Goal: Task Accomplishment & Management: Complete application form

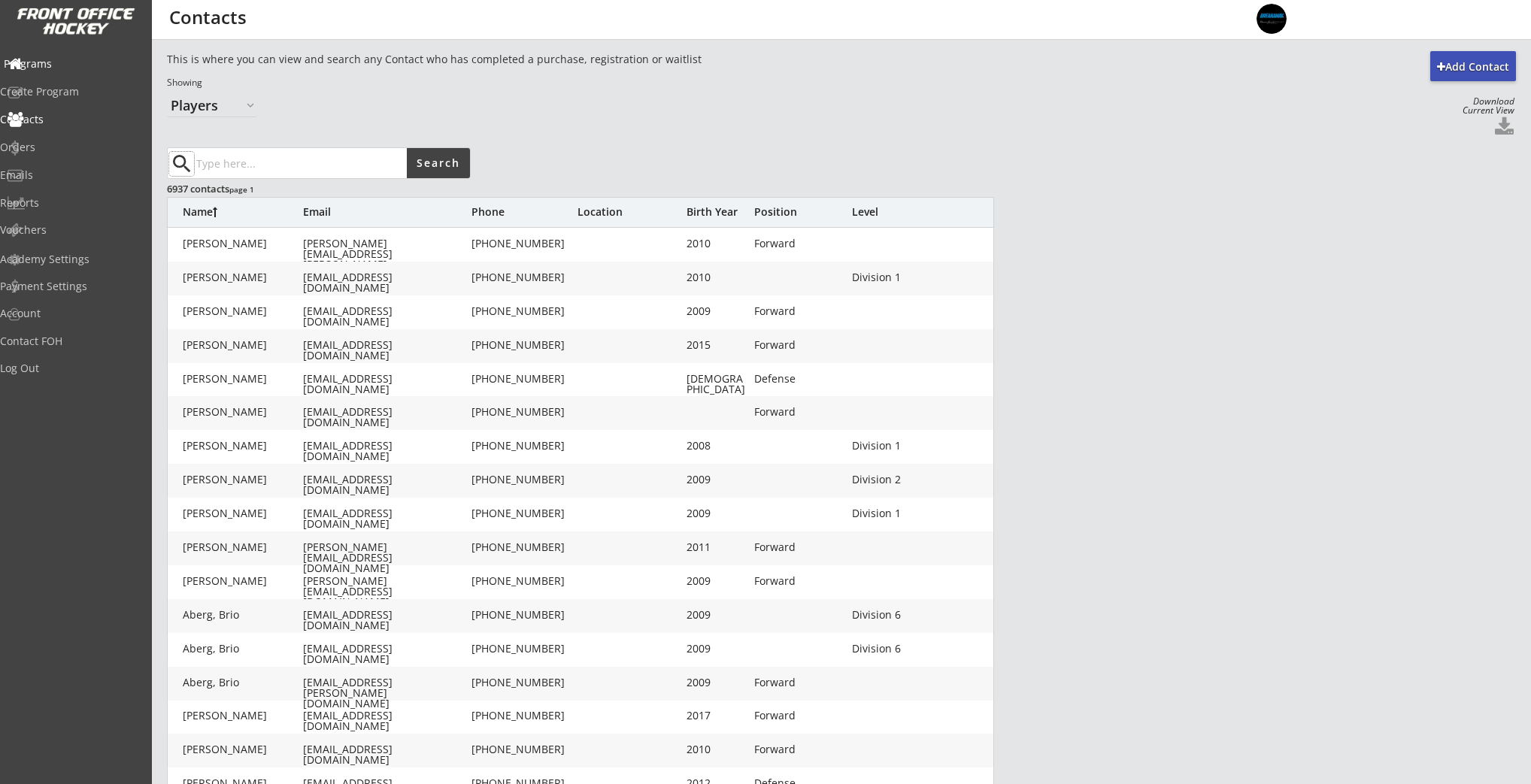
select select ""Players""
drag, startPoint x: 58, startPoint y: 62, endPoint x: 159, endPoint y: 45, distance: 102.4
click at [58, 62] on div "Programs" at bounding box center [72, 64] width 135 height 11
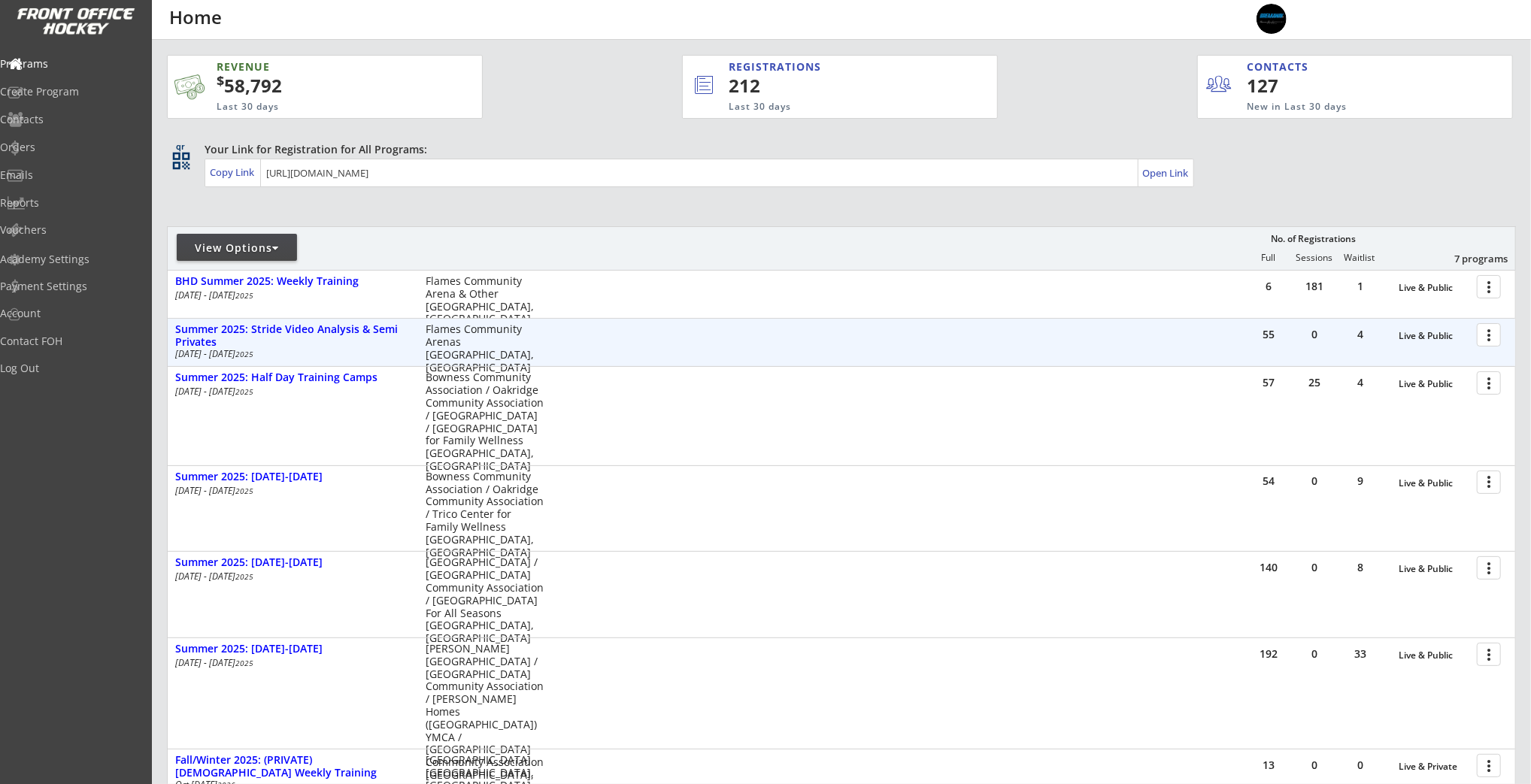
click at [1479, 333] on div at bounding box center [1491, 334] width 26 height 26
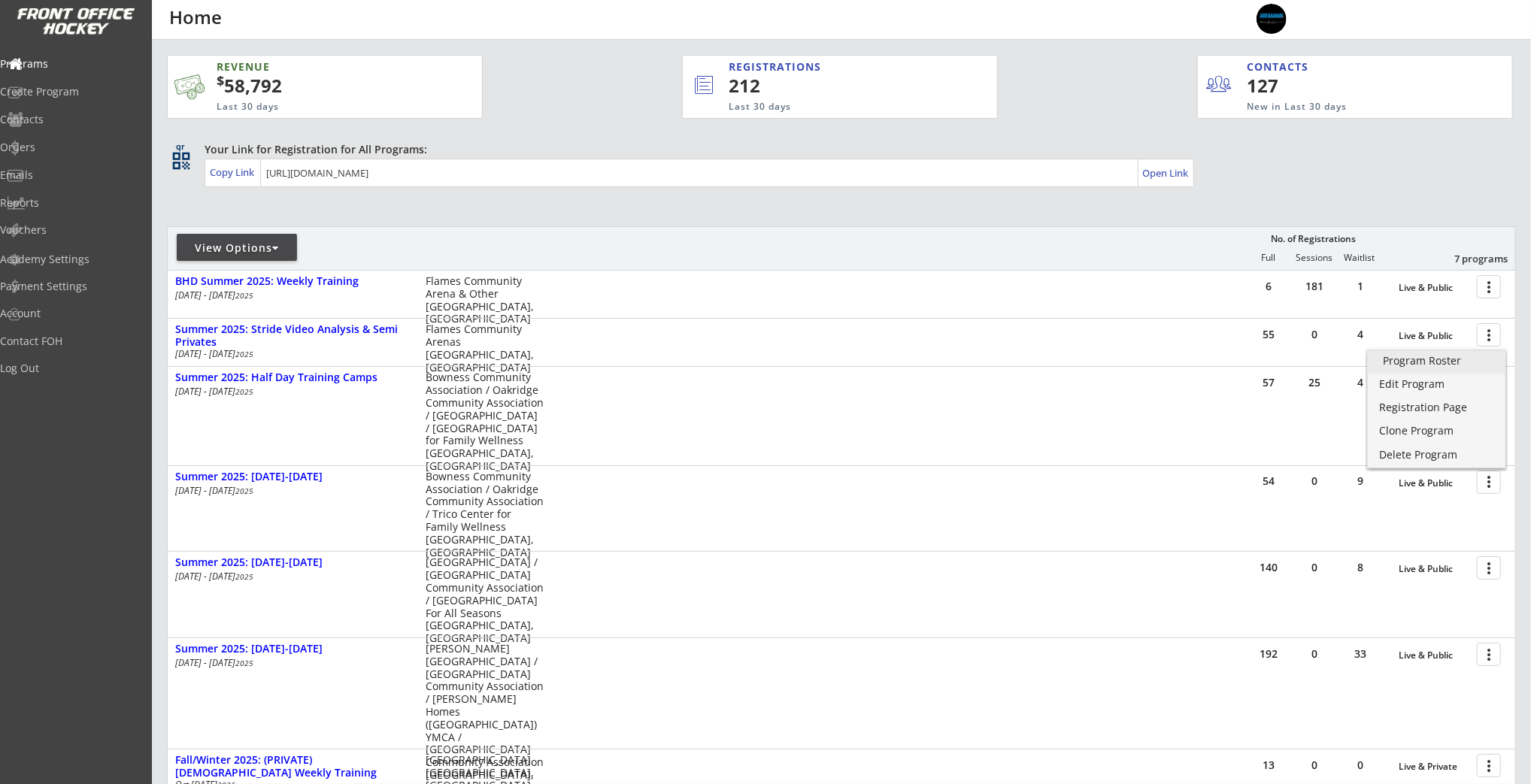
click at [1445, 360] on div "Program Roster" at bounding box center [1436, 361] width 107 height 11
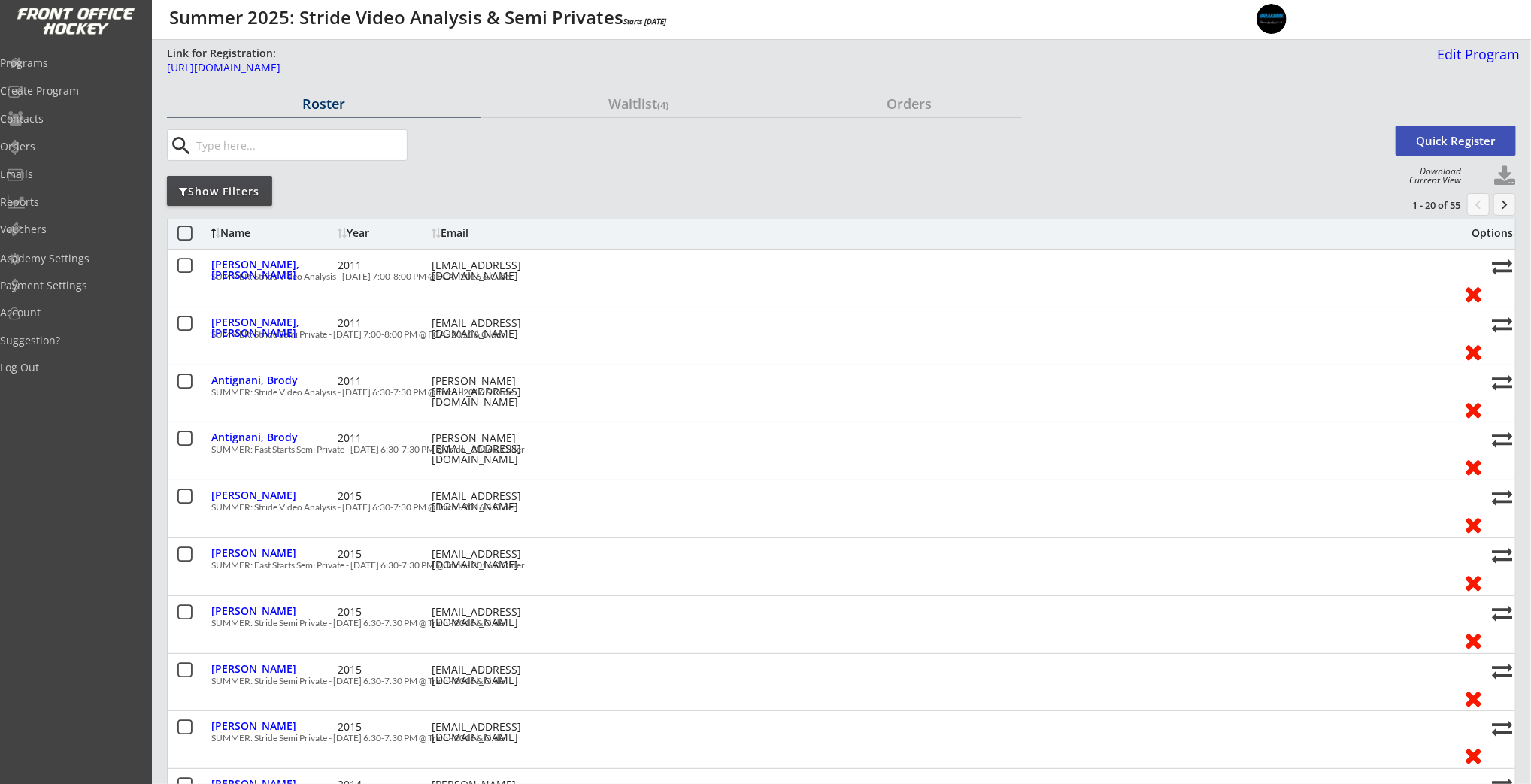
click at [229, 178] on div "Show Filters" at bounding box center [220, 191] width 106 height 30
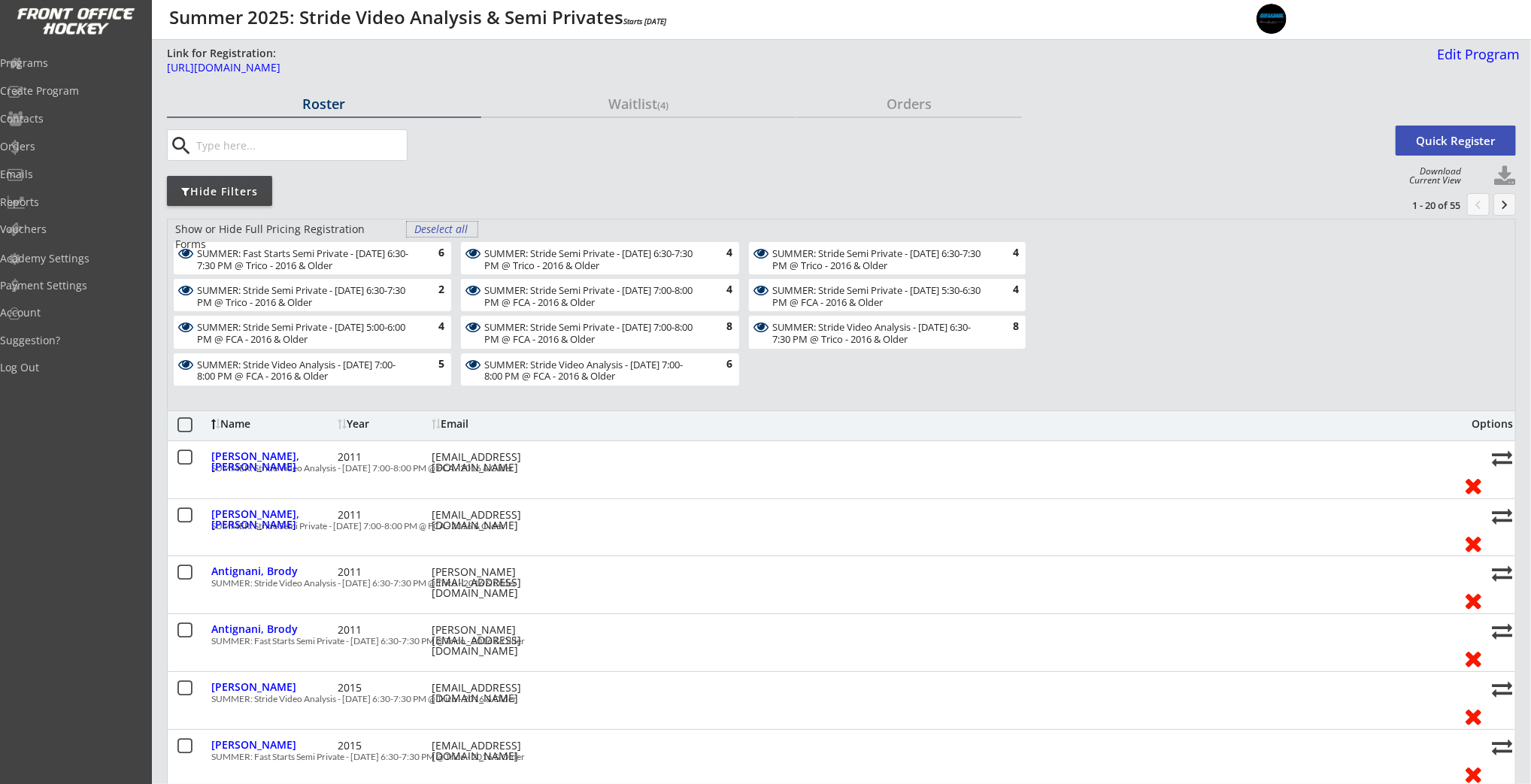
click at [449, 228] on div "Deselect all" at bounding box center [442, 229] width 55 height 15
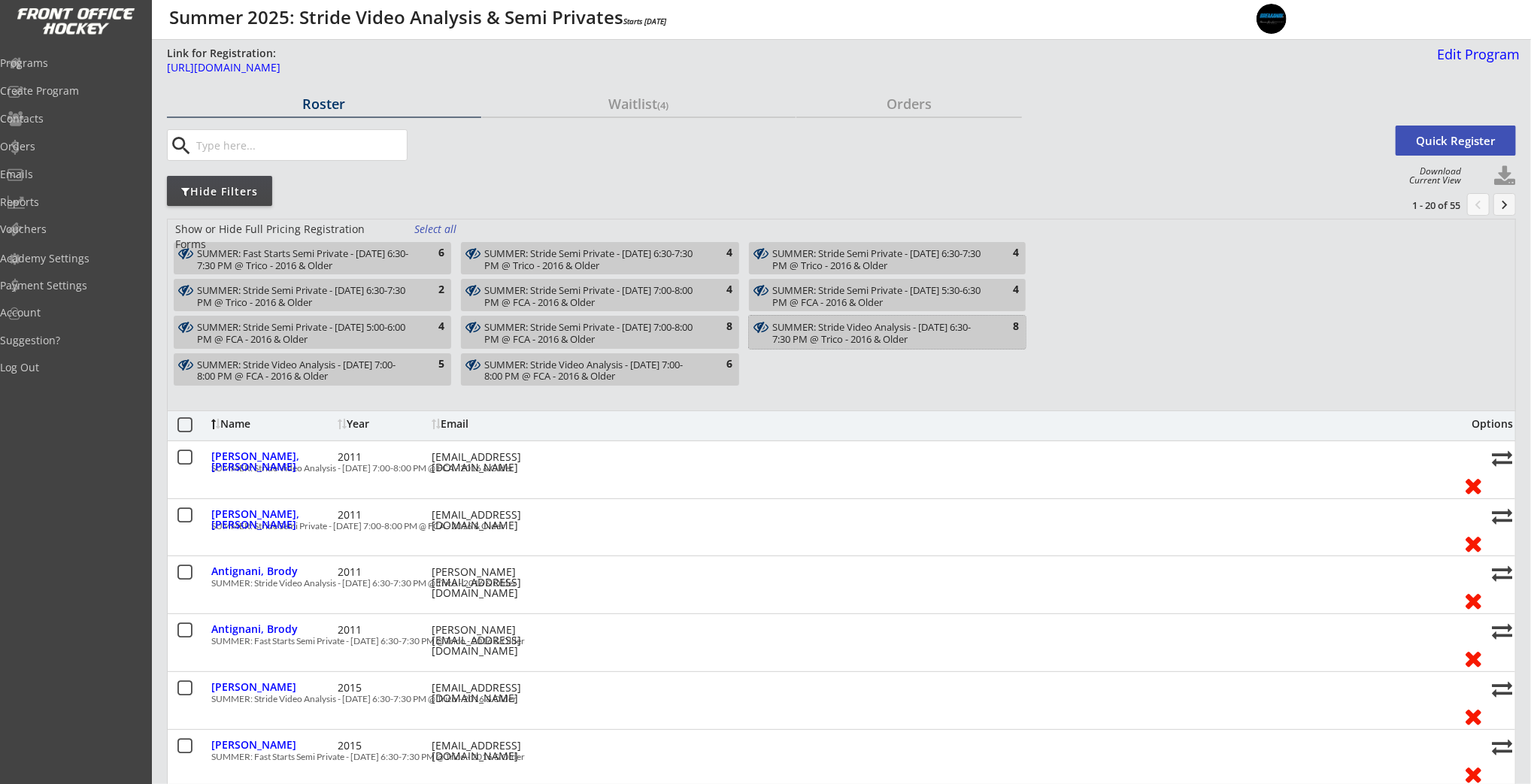
click at [873, 342] on div "SUMMER: Stride Video Analysis - August 11 - 6:30-7:30 PM @ Trico - 2016 & Older" at bounding box center [879, 333] width 213 height 23
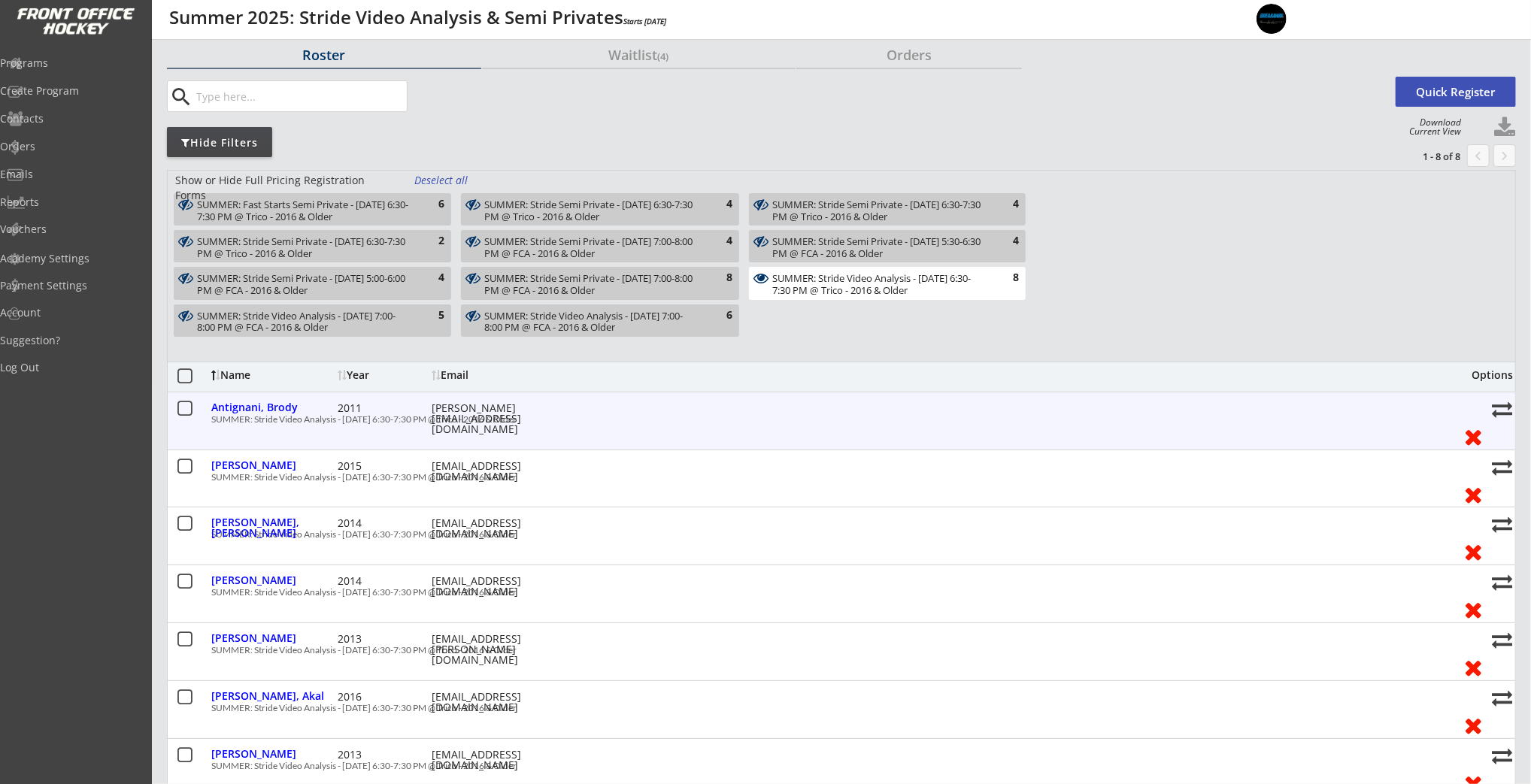
scroll to position [76, 0]
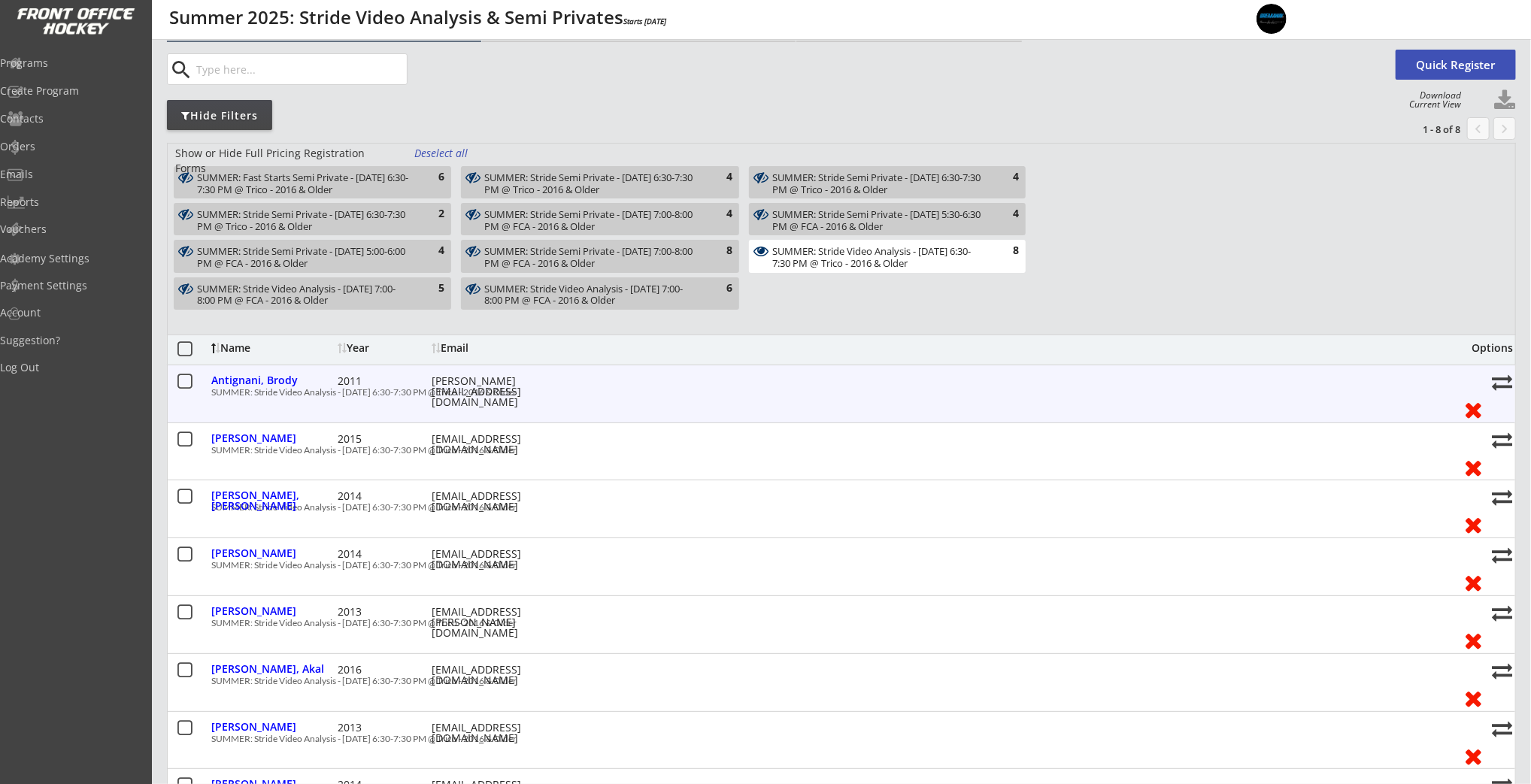
click at [525, 383] on div "antignani@hotmail.com" at bounding box center [499, 391] width 135 height 31
copy div "antignani@hotmail.com"
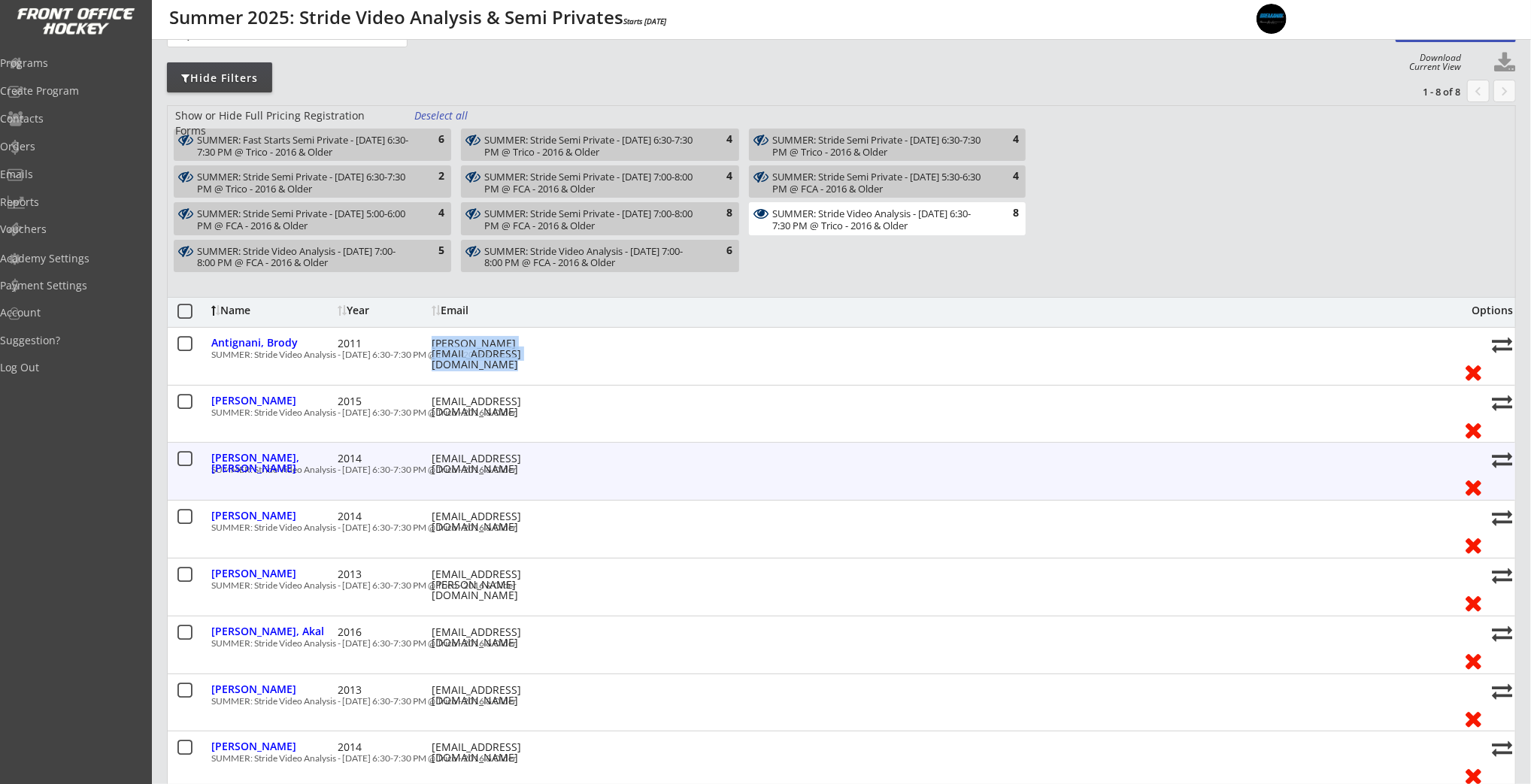
scroll to position [124, 0]
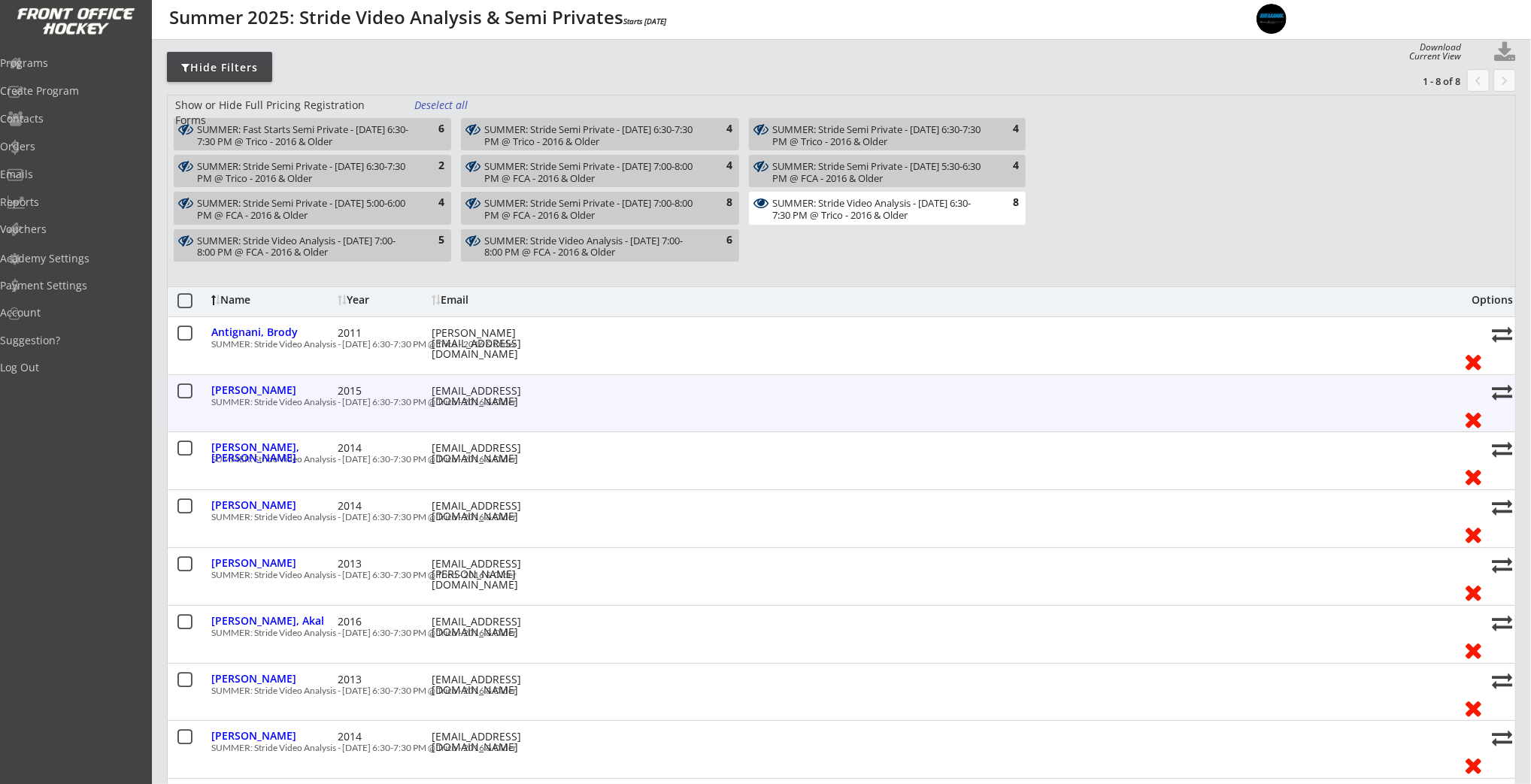
click at [470, 388] on div "snbadham@gmail.com" at bounding box center [499, 396] width 135 height 21
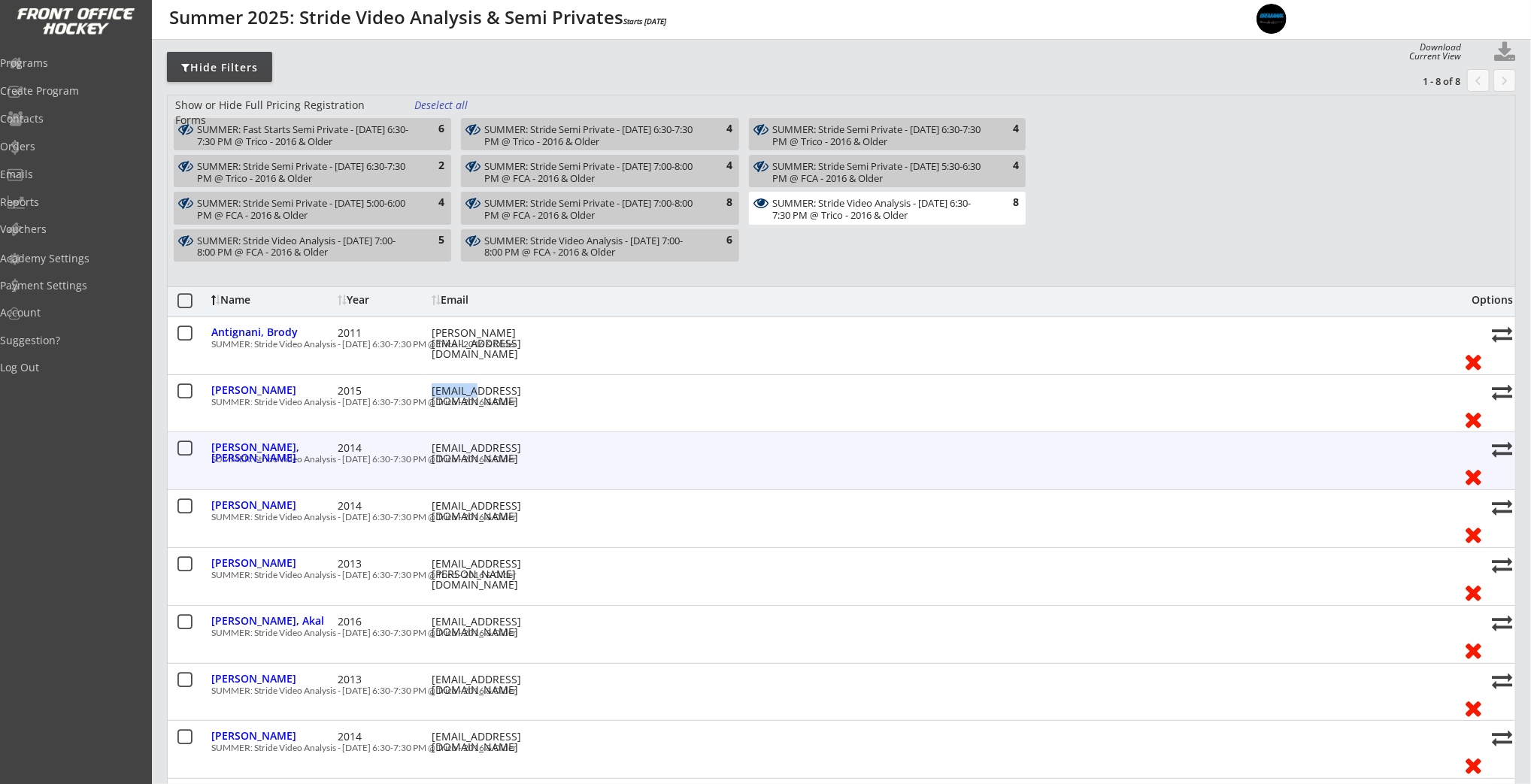
scroll to position [409, 0]
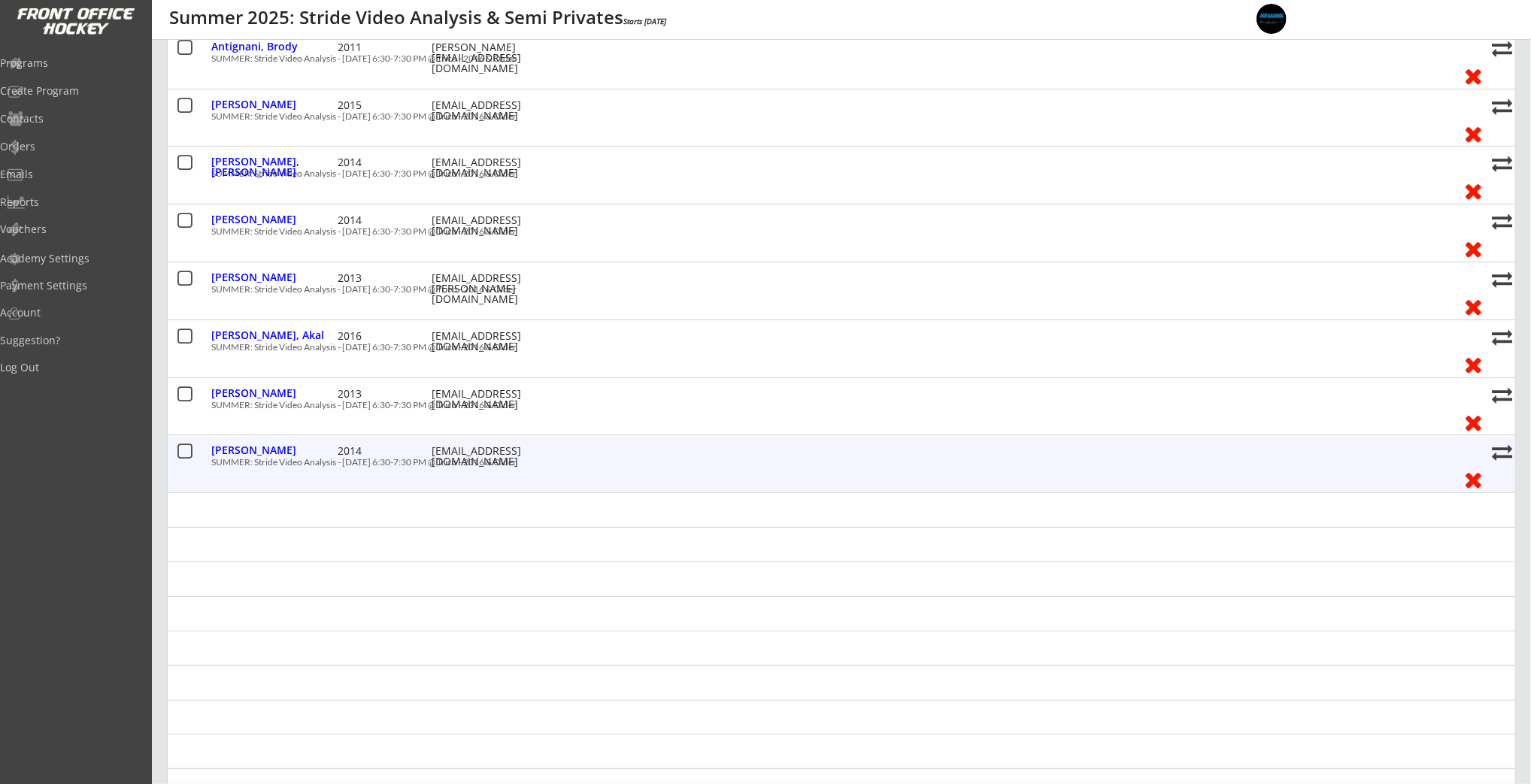
click at [472, 451] on div "colinwitwer@hotmail.com" at bounding box center [499, 456] width 135 height 21
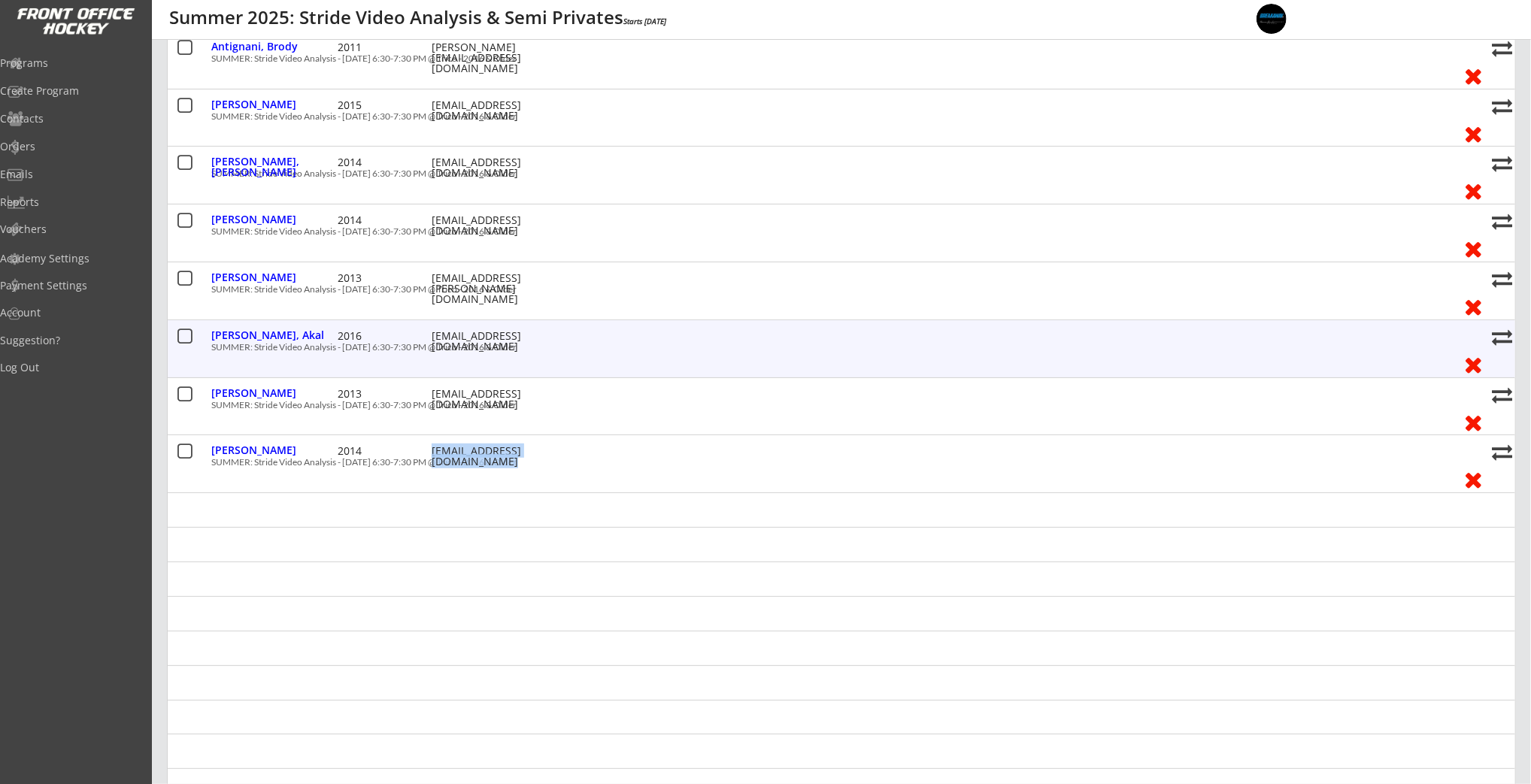
copy div "colinwitwer@hotmail.com"
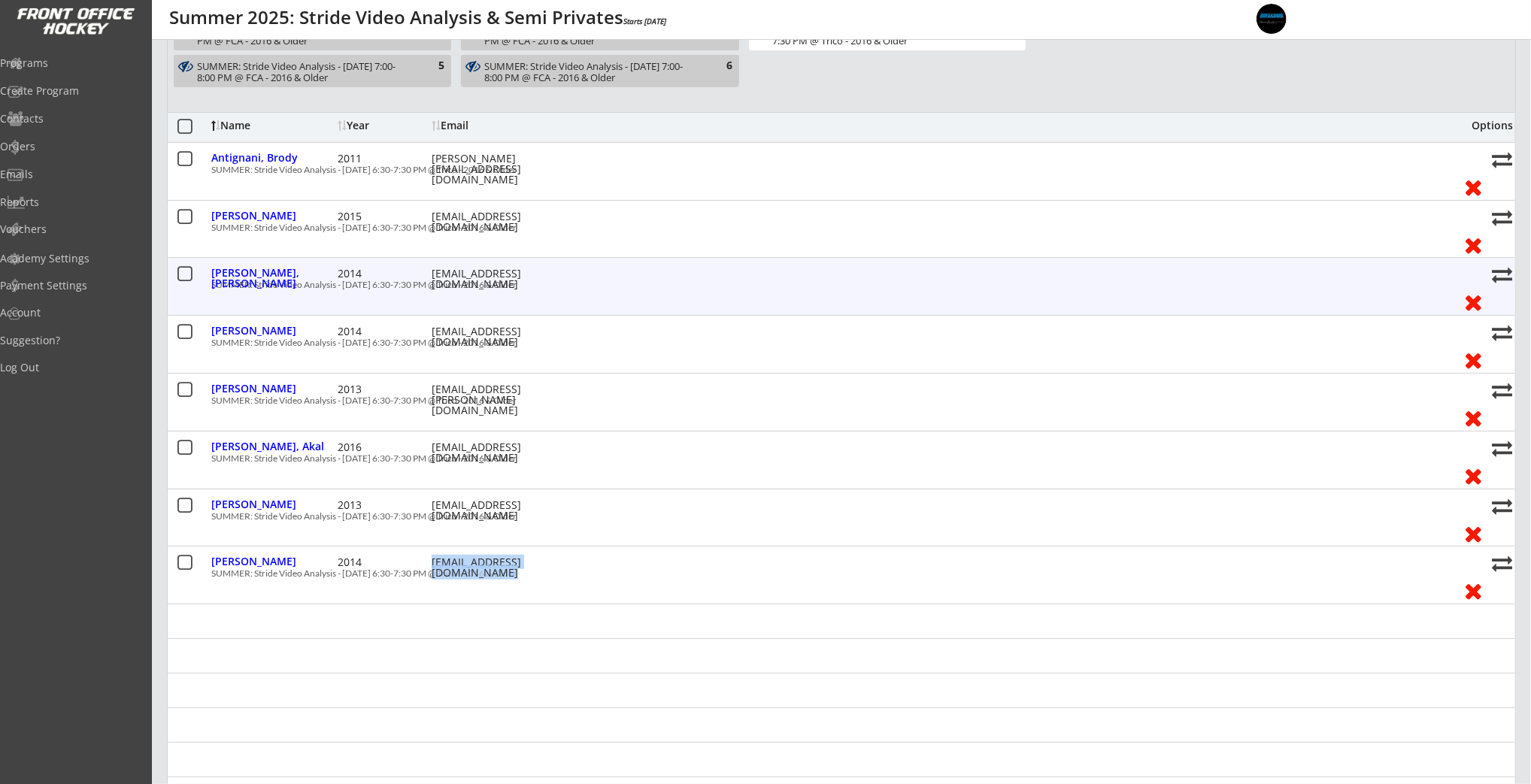
scroll to position [337, 0]
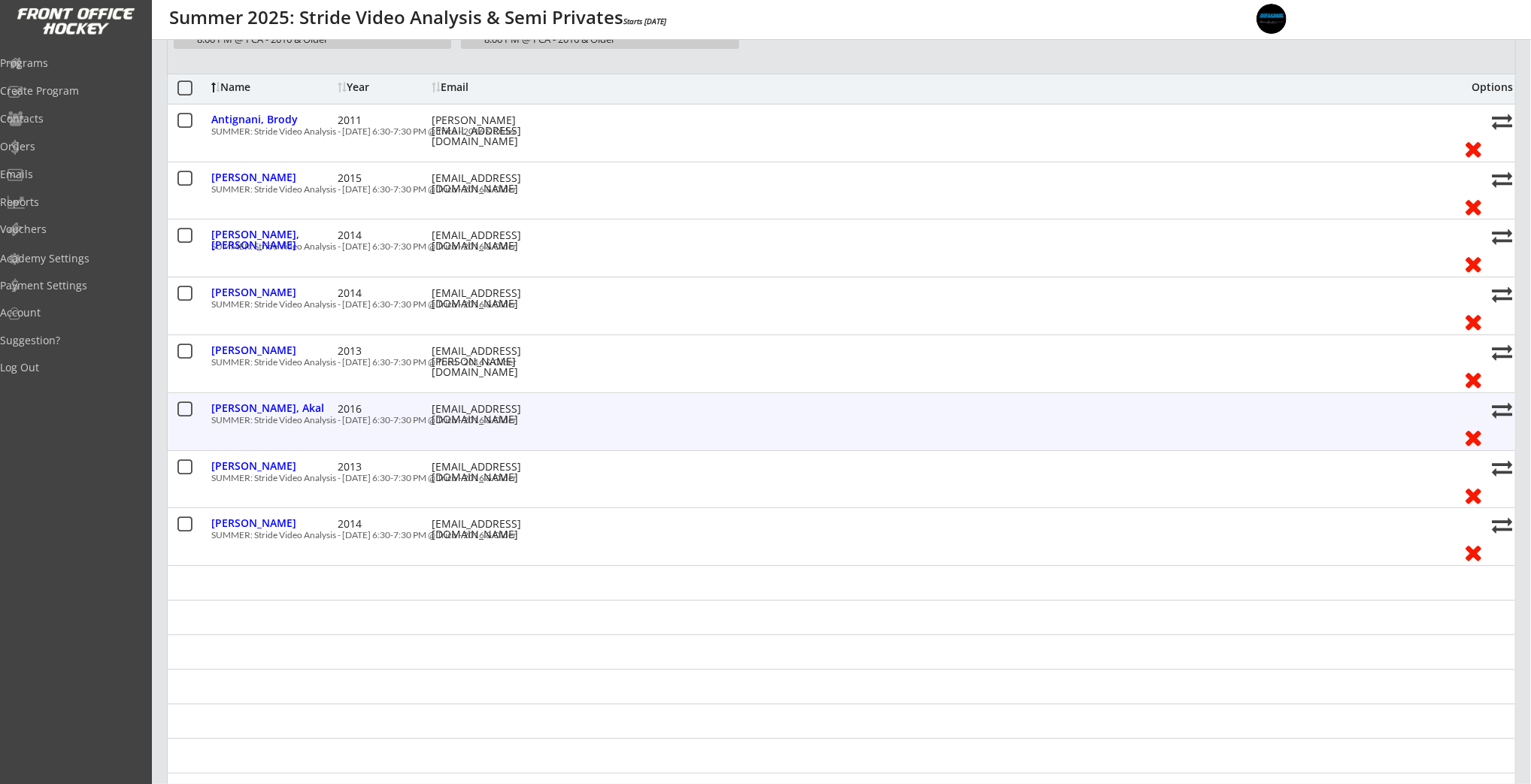
click at [460, 407] on div "lsmangat@hotmail.com" at bounding box center [499, 414] width 135 height 21
copy div "lsmangat@hotmail.com"
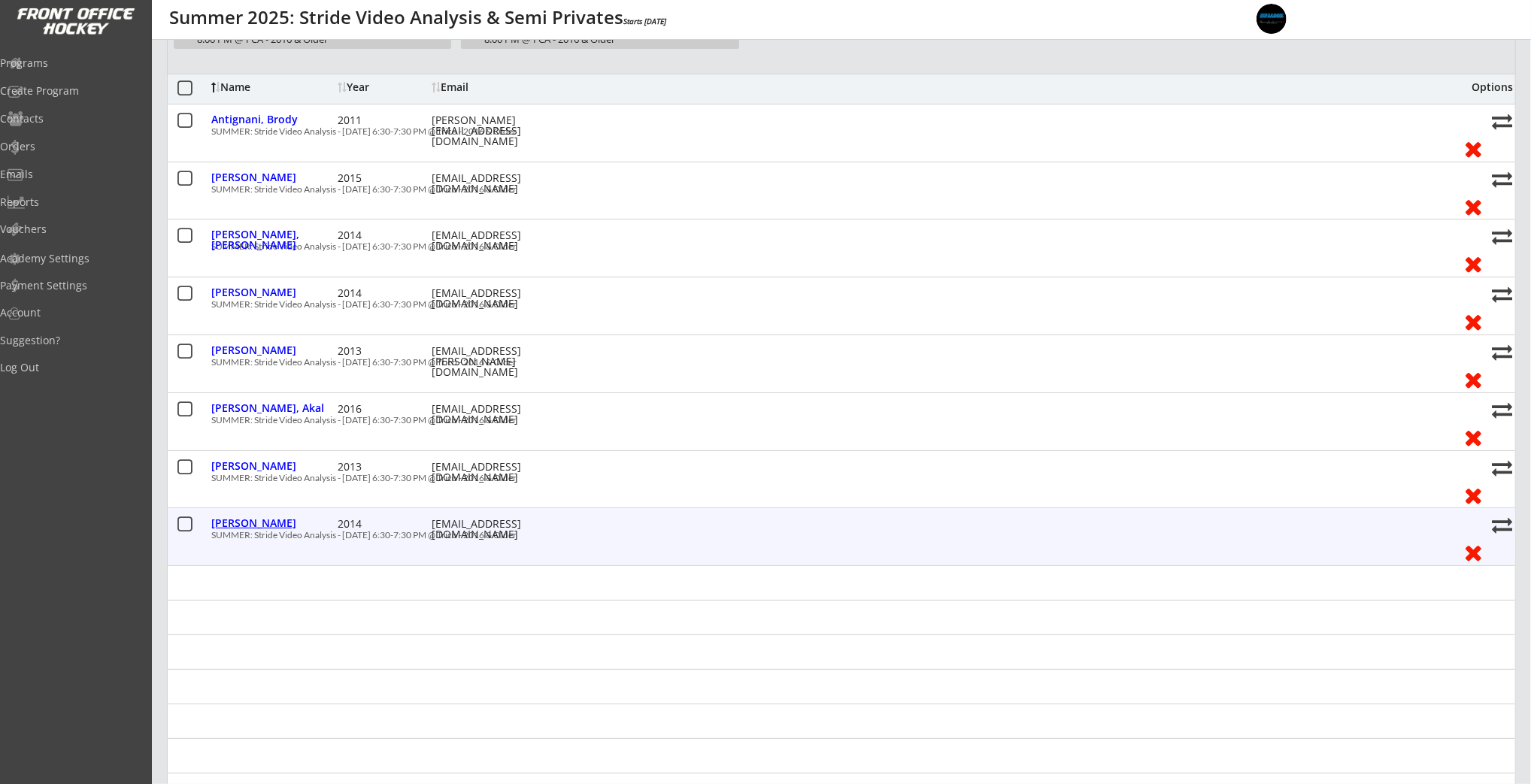
click at [266, 528] on div "Witwer, Claire" at bounding box center [272, 523] width 122 height 11
select select ""Defense""
select select ""Youth M""
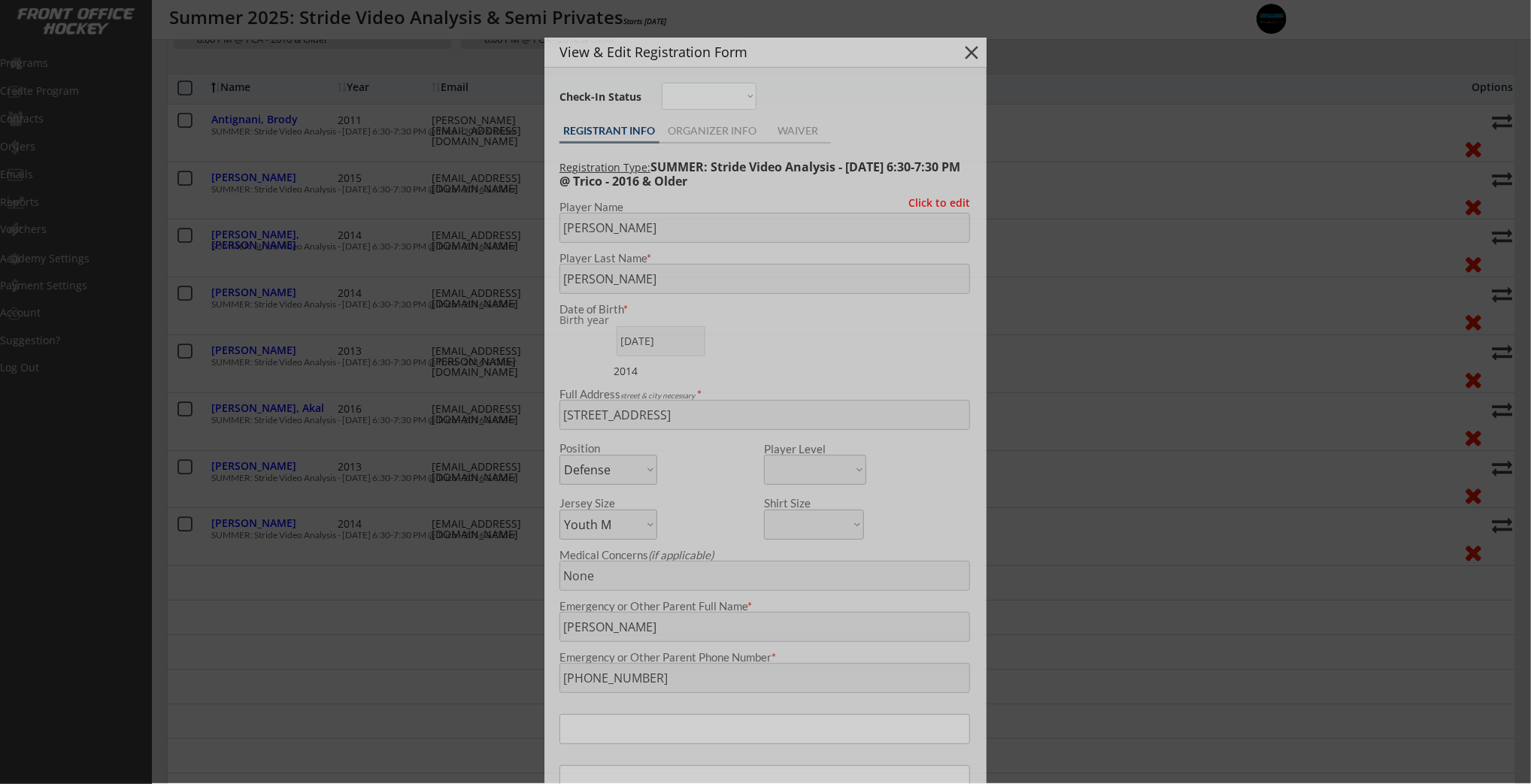
type input "Female"
type input "Glenlake Hawks Minor Hockey Club"
type input "U11"
type input "Division 1"
select select ""Glenlake Hawks Minor Hockey Club""
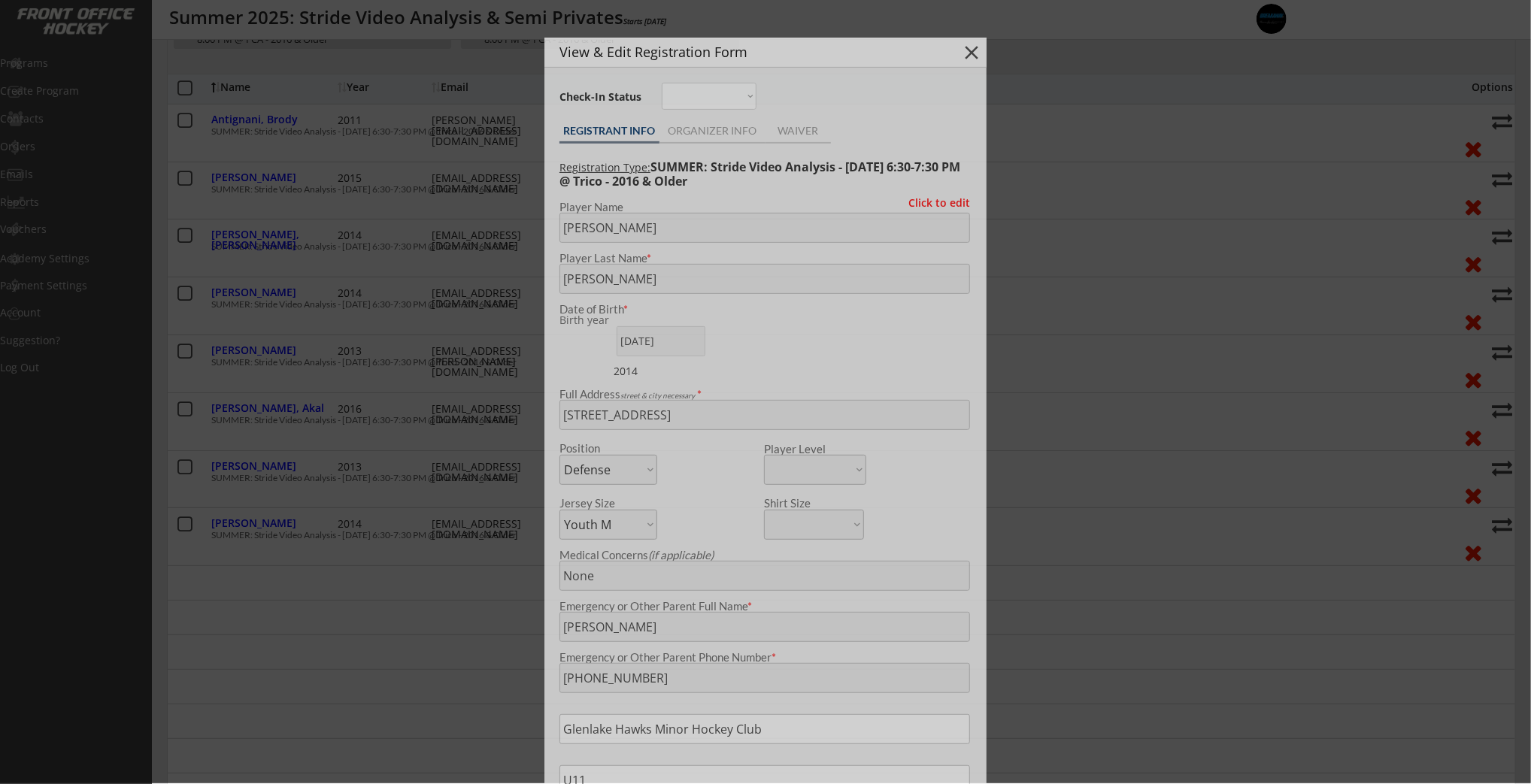
select select ""U11""
select select ""Division 1""
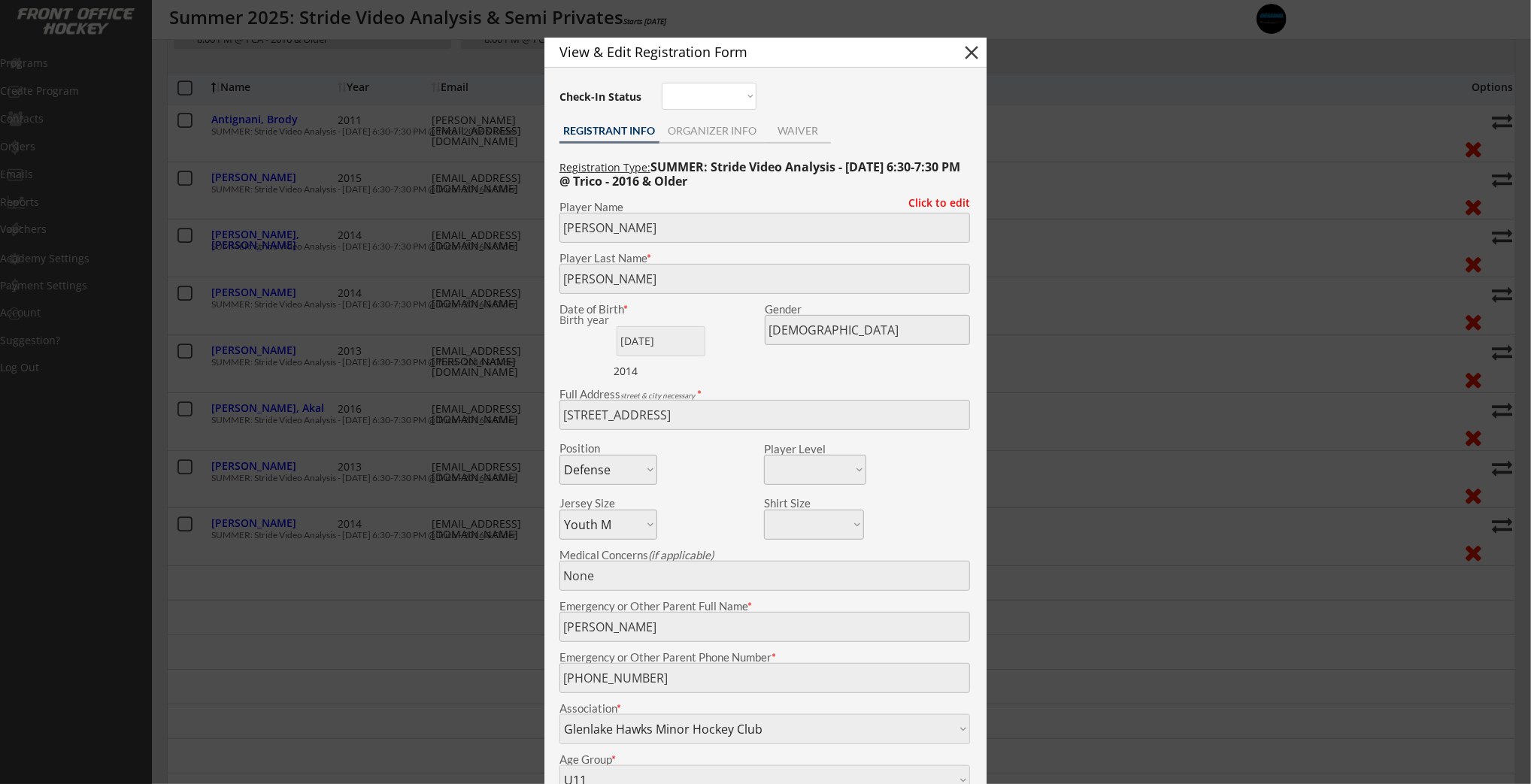
click at [971, 50] on button "close" at bounding box center [971, 52] width 22 height 22
select select ""PLACEHOLDER_1427118222253""
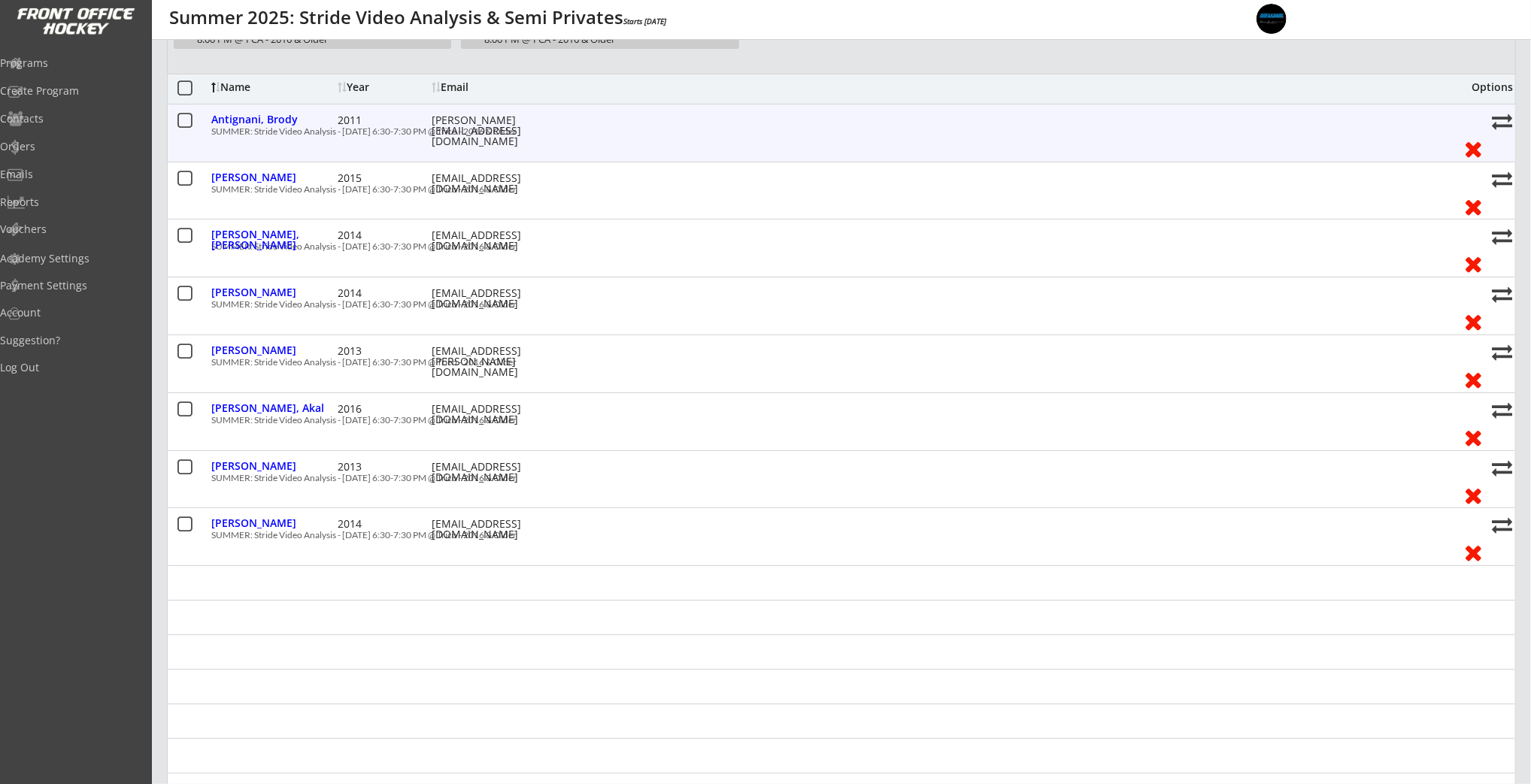
scroll to position [150, 0]
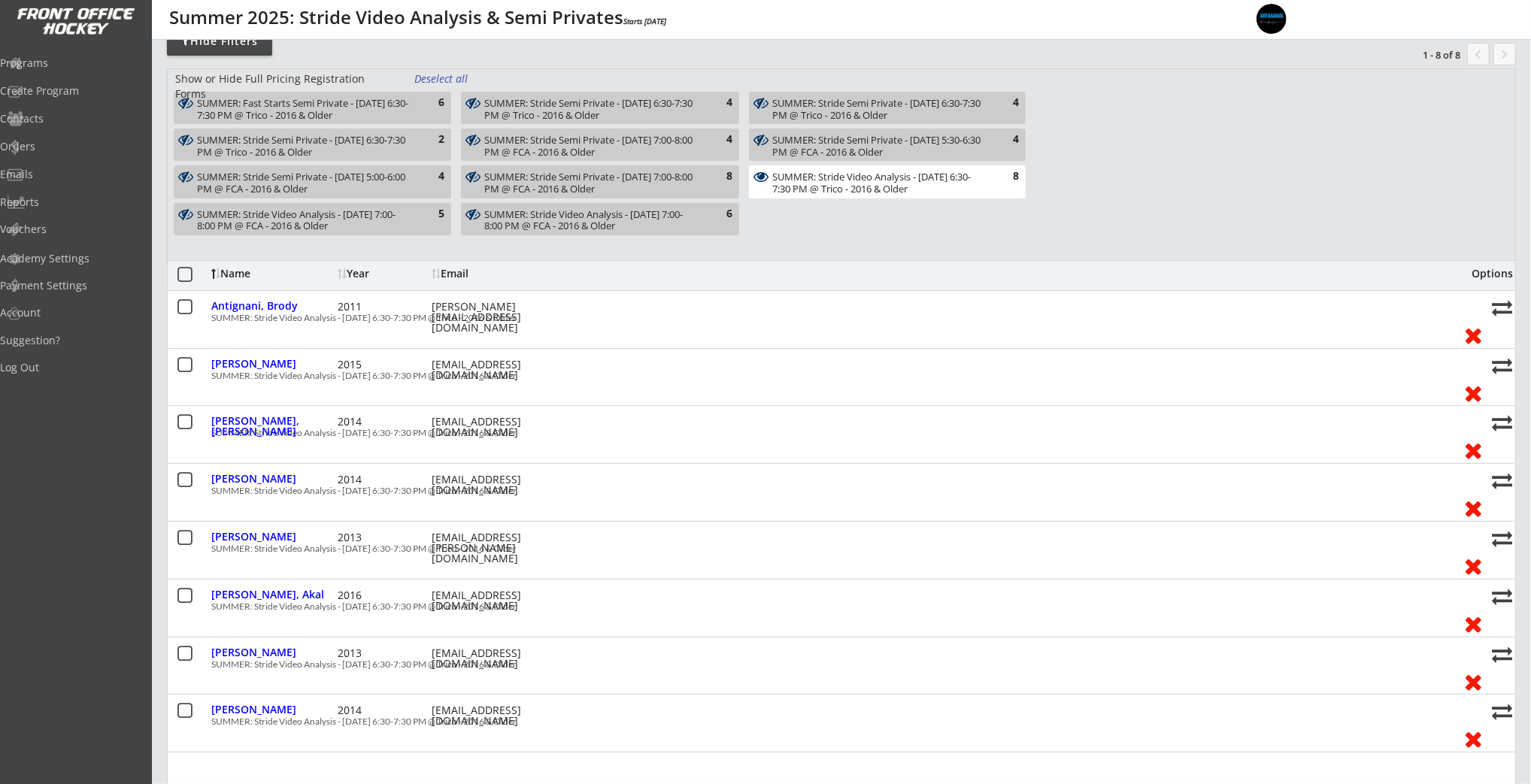
click at [874, 187] on div "SUMMER: Stride Video Analysis - August 11 - 6:30-7:30 PM @ Trico - 2016 & Older" at bounding box center [879, 183] width 213 height 23
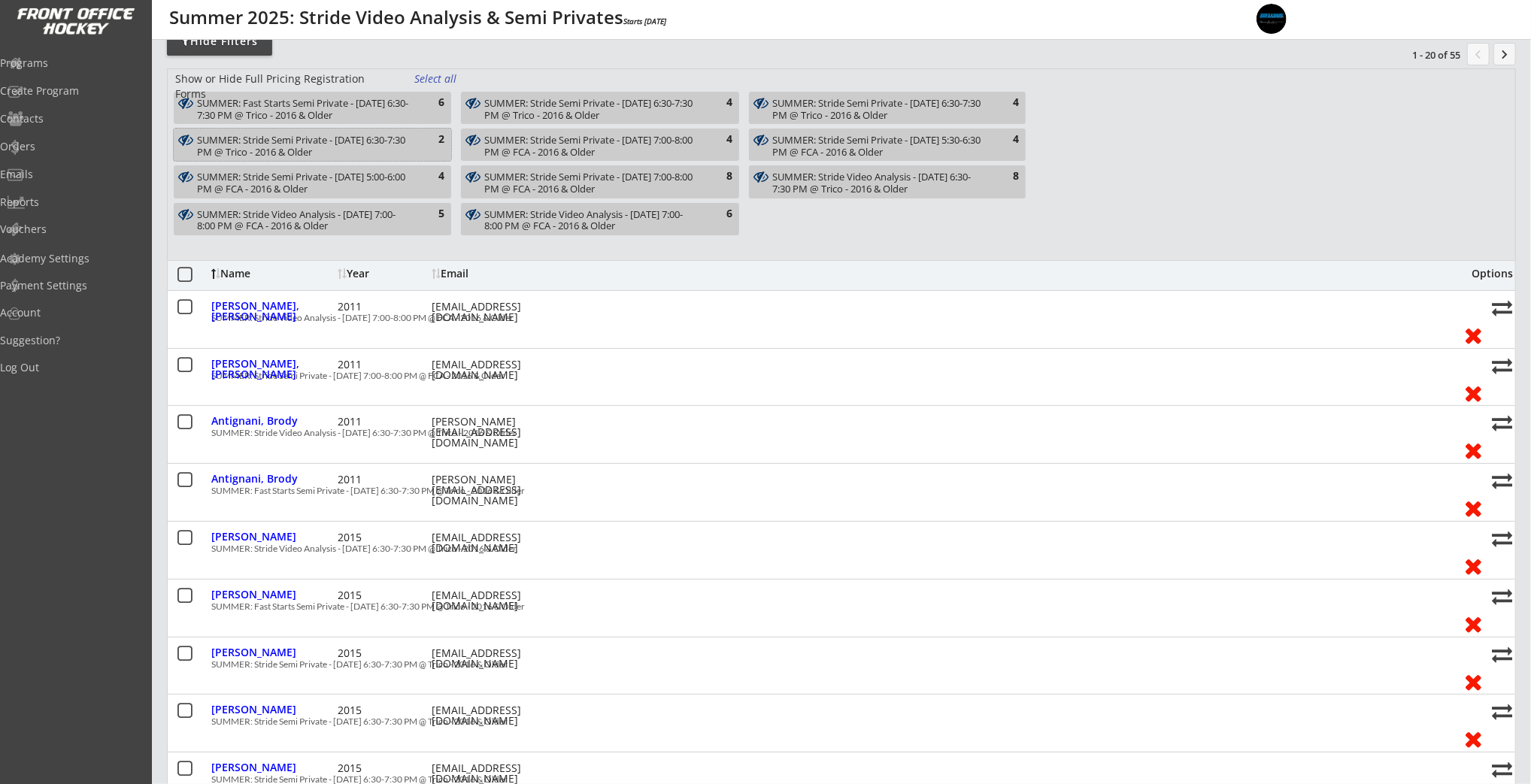
click at [374, 144] on div "SUMMER: Stride Semi Private - August 15 - 6:30-7:30 PM @ Trico - 2016 & Older" at bounding box center [304, 146] width 214 height 23
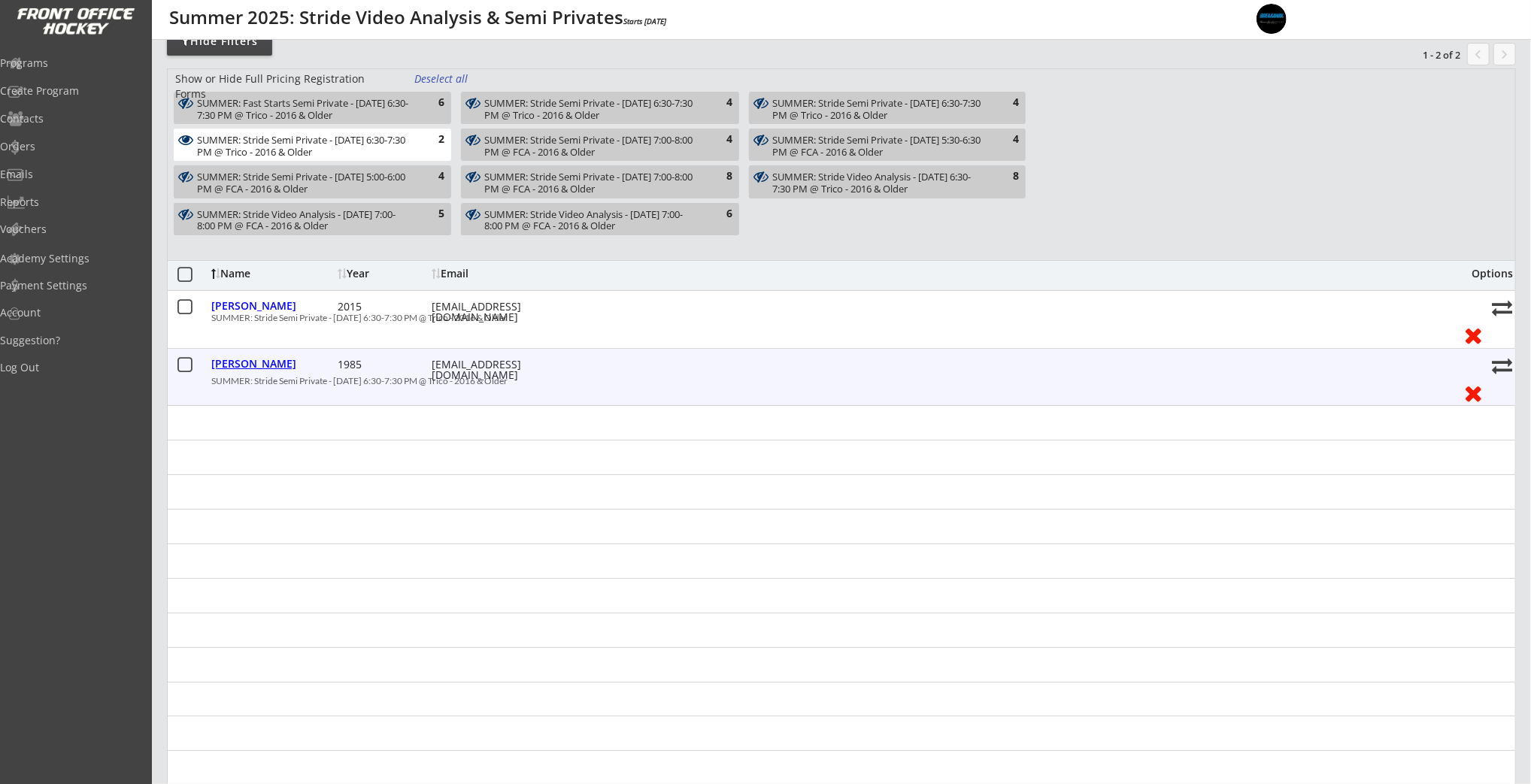
click at [248, 359] on div "Truman, Alexis" at bounding box center [272, 364] width 122 height 11
type input "Alexis"
type input "Truman"
type input "01/09/1985"
type input "Female"
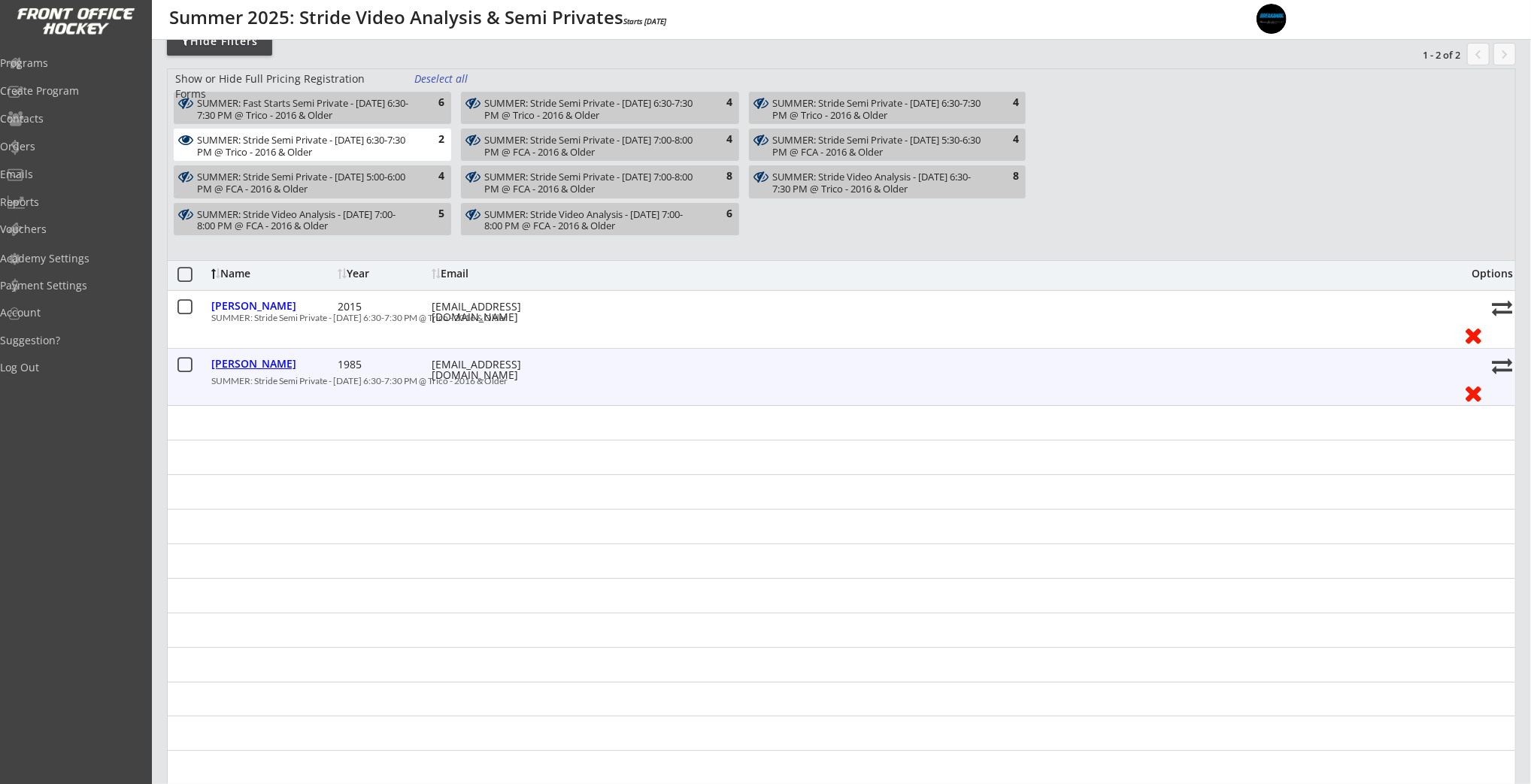
type input "6932 Bow Crescent NW, Calgary, AB T3B 2B9, Canada"
select select ""Forward""
select select ""Adult S""
type input "Candace Truman"
type input "(403) 771-9693"
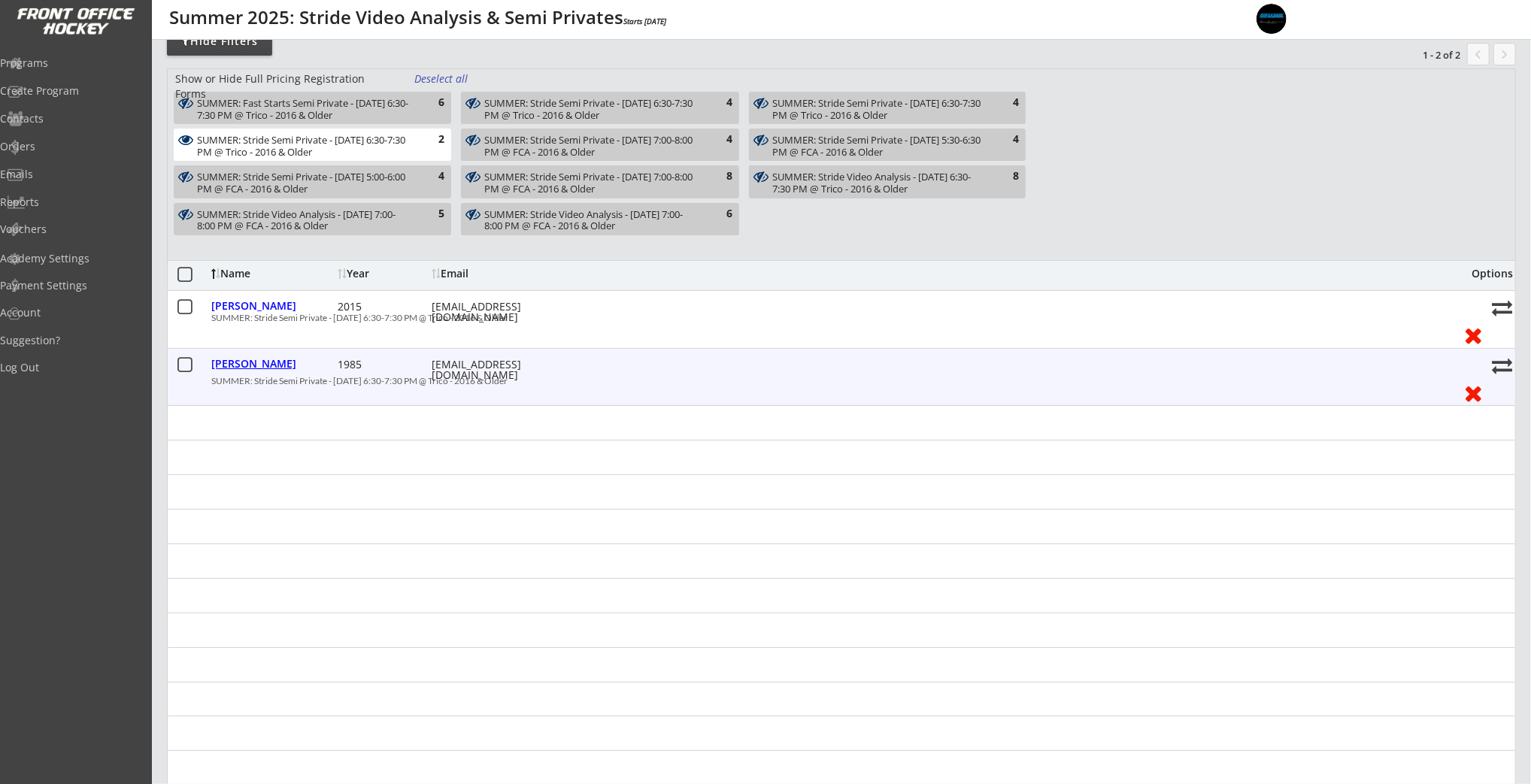
type input "Ringette"
select select ""Ringette""
type input "U14 Ringette"
select select ""U14 Ringette""
type input "AA"
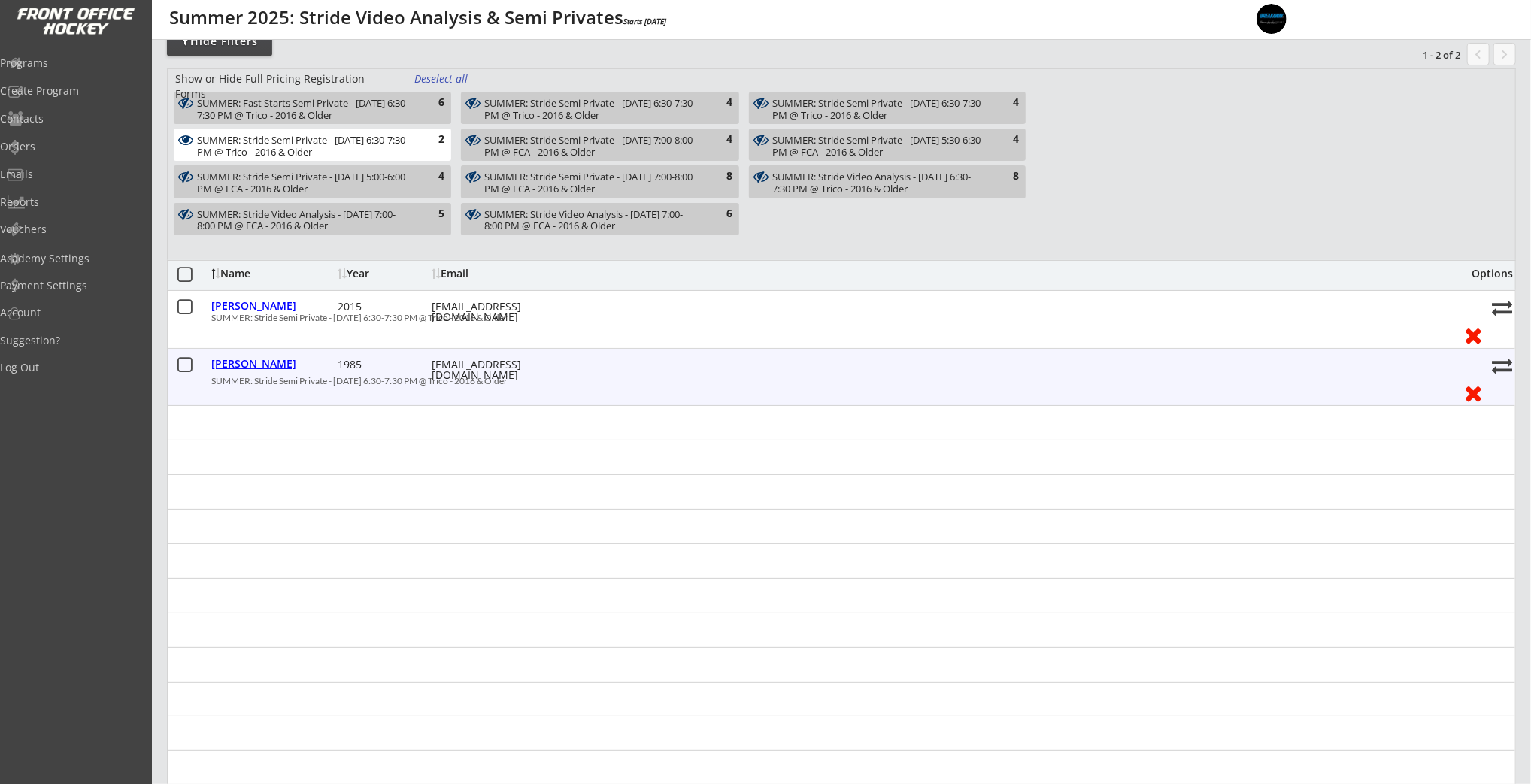
select select ""AA""
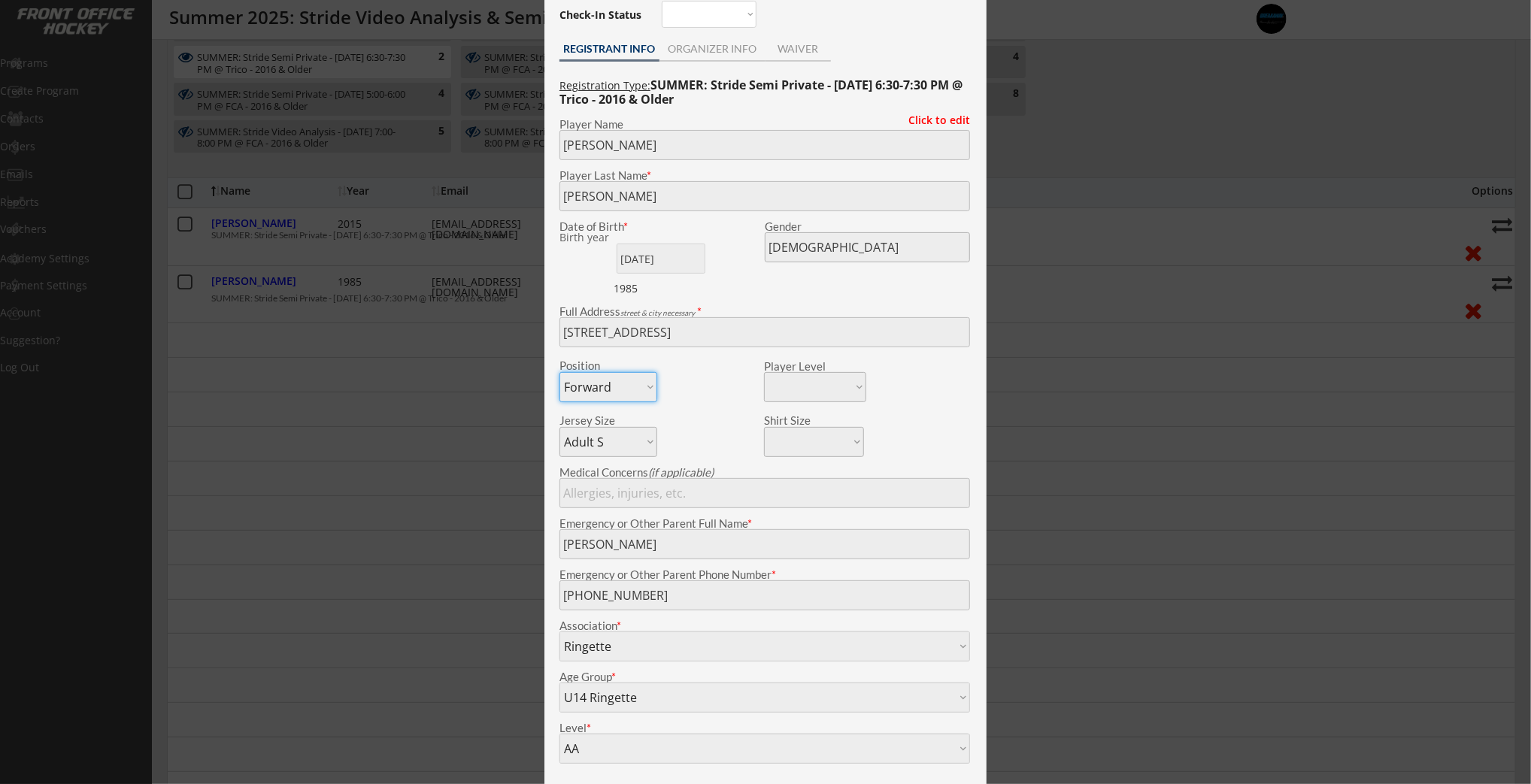
scroll to position [234, 0]
click at [485, 381] on div at bounding box center [765, 392] width 1531 height 784
